Goal: Information Seeking & Learning: Learn about a topic

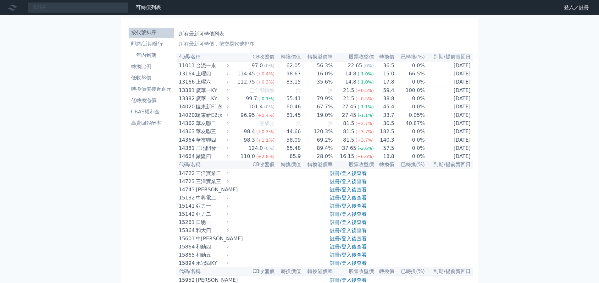
type input "8299"
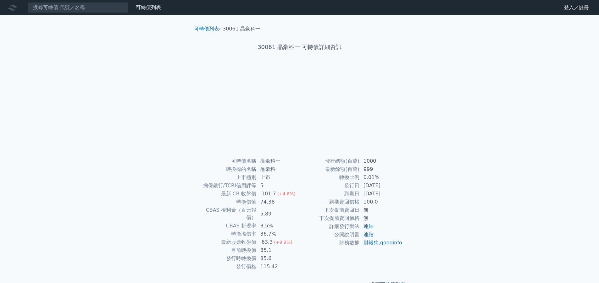
scroll to position [8, 0]
